Goal: Information Seeking & Learning: Learn about a topic

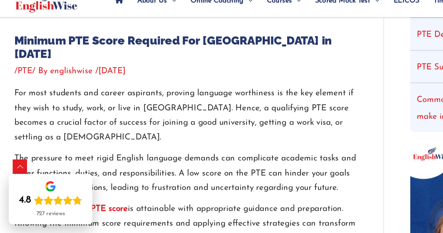
scroll to position [239, 0]
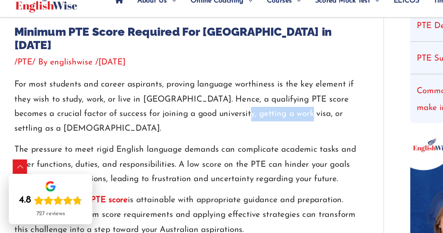
drag, startPoint x: 186, startPoint y: 125, endPoint x: 245, endPoint y: 122, distance: 59.2
click at [245, 122] on p "For most students and career aspirants, proving language worthiness is the key …" at bounding box center [148, 132] width 273 height 47
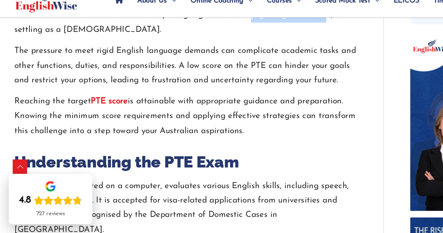
scroll to position [318, 0]
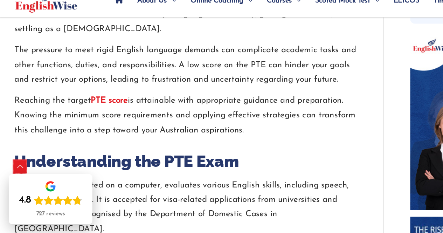
click at [18, 178] on div "Scroll to Top" at bounding box center [15, 180] width 11 height 11
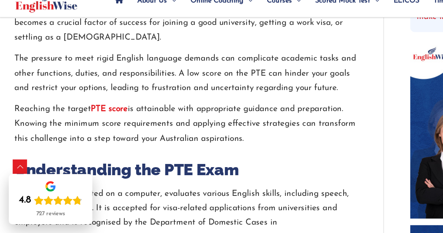
scroll to position [311, 0]
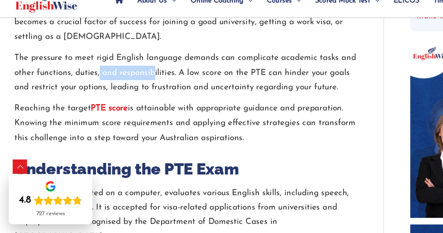
drag, startPoint x: 79, startPoint y: 90, endPoint x: 122, endPoint y: 94, distance: 43.2
click at [122, 94] on p "The pressure to meet rigid English language demands can complicate academic tas…" at bounding box center [148, 105] width 273 height 35
drag, startPoint x: 149, startPoint y: 94, endPoint x: 163, endPoint y: 92, distance: 14.1
click at [163, 92] on p "The pressure to meet rigid English language demands can complicate academic tas…" at bounding box center [148, 105] width 273 height 35
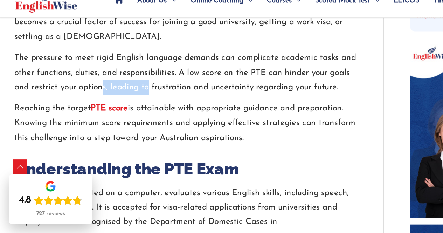
drag, startPoint x: 81, startPoint y: 98, endPoint x: 118, endPoint y: 100, distance: 36.5
click at [118, 100] on p "The pressure to meet rigid English language demands can complicate academic tas…" at bounding box center [148, 105] width 273 height 35
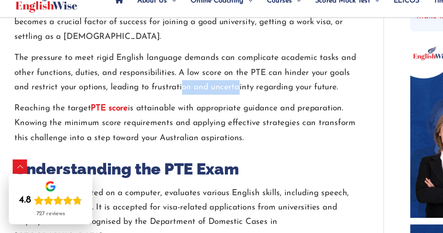
drag, startPoint x: 144, startPoint y: 101, endPoint x: 189, endPoint y: 109, distance: 45.5
click at [189, 109] on p "The pressure to meet rigid English language demands can complicate academic tas…" at bounding box center [148, 105] width 273 height 35
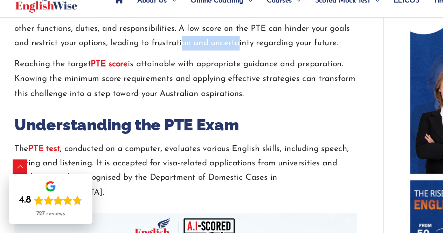
scroll to position [347, 0]
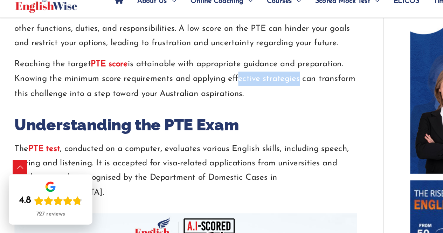
drag, startPoint x: 185, startPoint y: 93, endPoint x: 234, endPoint y: 94, distance: 49.7
click at [234, 94] on p "Reaching the target PTE score is attainable with appropriate guidance and prepa…" at bounding box center [148, 109] width 273 height 35
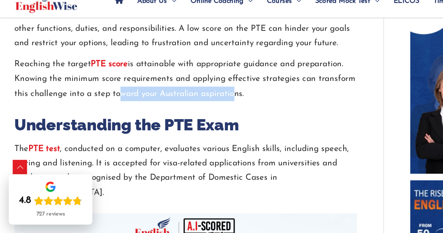
drag, startPoint x: 92, startPoint y: 109, endPoint x: 181, endPoint y: 109, distance: 88.9
click at [181, 109] on p "Reaching the target PTE score is attainable with appropriate guidance and prepa…" at bounding box center [148, 109] width 273 height 35
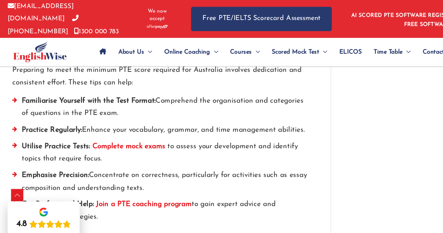
scroll to position [1678, 0]
